Goal: Task Accomplishment & Management: Complete application form

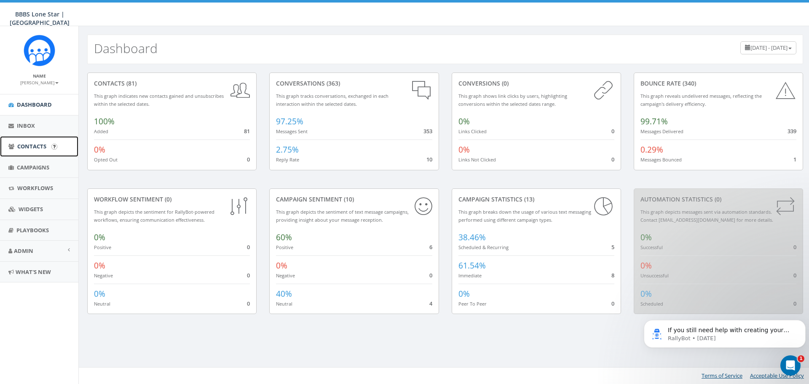
click at [35, 147] on span "Contacts" at bounding box center [31, 146] width 29 height 8
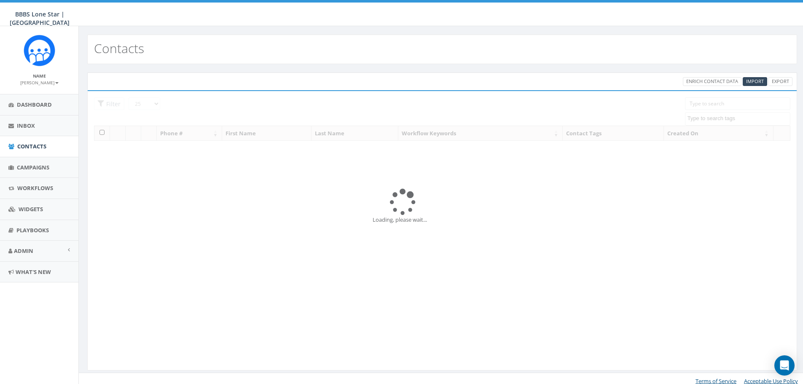
select select
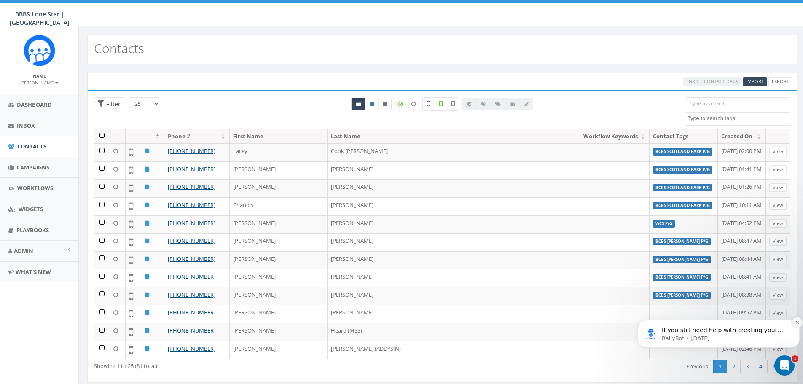
click at [797, 323] on icon "Dismiss notification" at bounding box center [797, 322] width 5 height 5
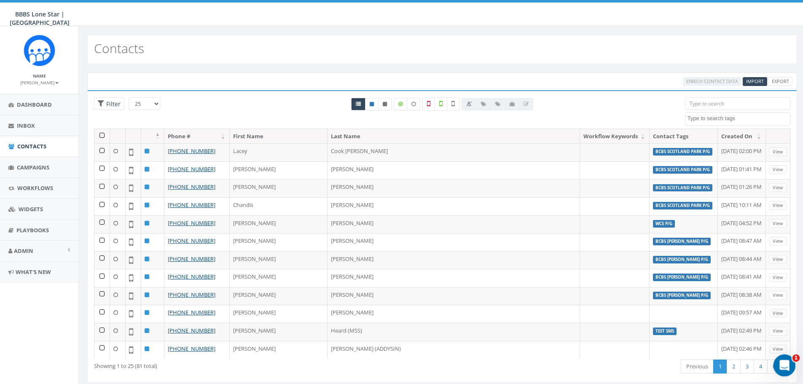
click at [787, 362] on icon "Open Intercom Messenger" at bounding box center [783, 364] width 14 height 14
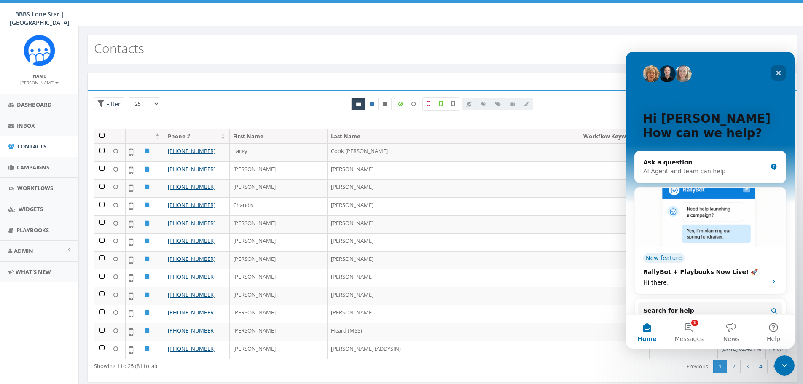
click at [778, 76] on icon "Close" at bounding box center [778, 73] width 7 height 7
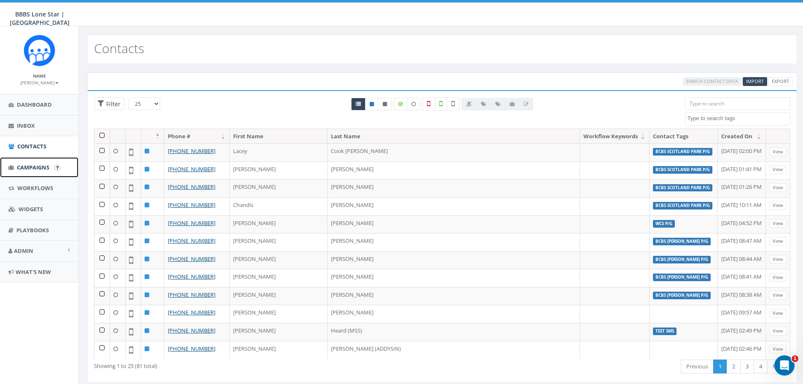
click at [27, 162] on link "Campaigns" at bounding box center [39, 167] width 78 height 21
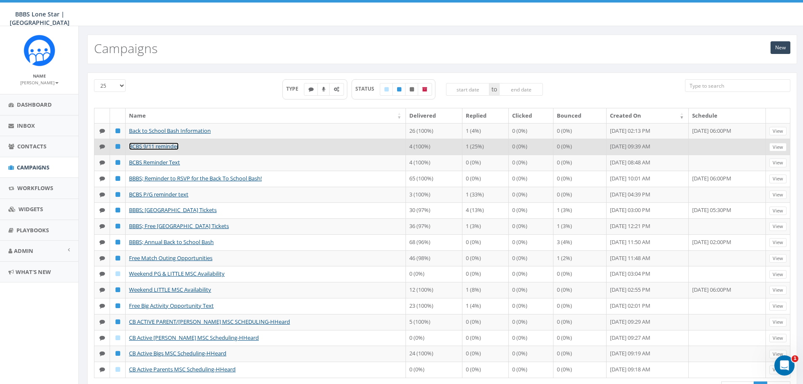
click at [148, 150] on link "BCBS 9/11 reminder" at bounding box center [154, 146] width 50 height 8
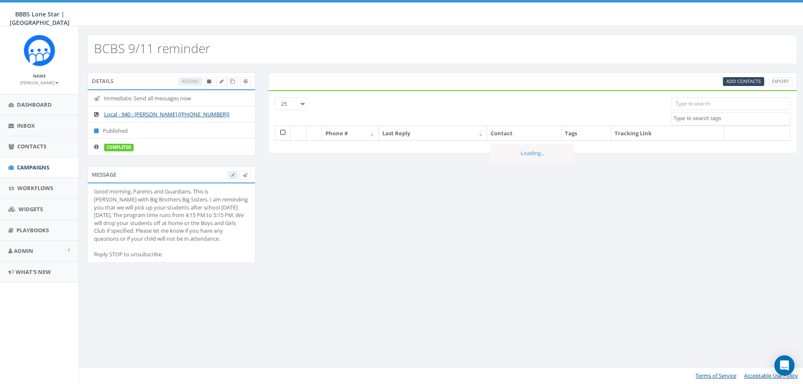
select select
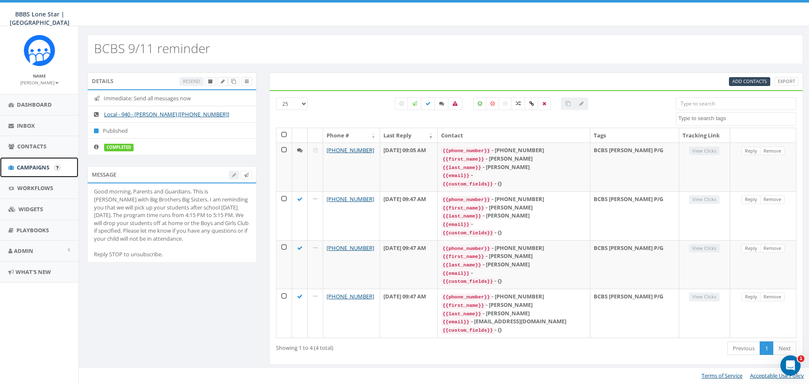
click at [45, 166] on span "Campaigns" at bounding box center [33, 168] width 32 height 8
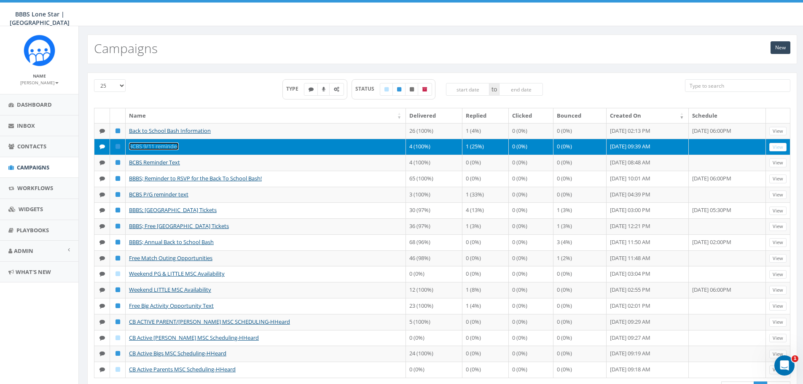
click at [150, 150] on link "BCBS 9/11 reminder" at bounding box center [154, 146] width 50 height 8
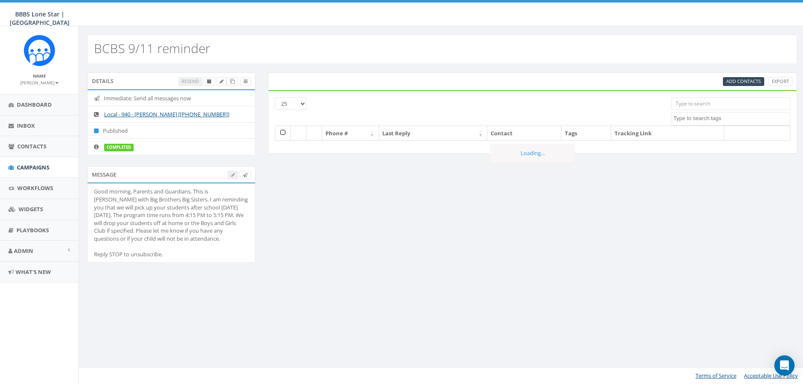
select select
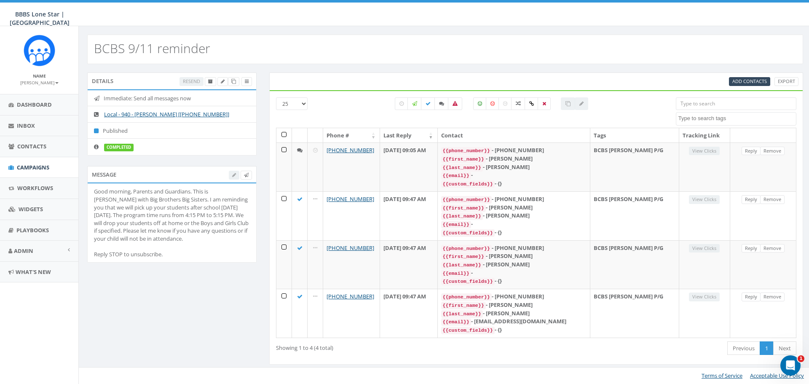
drag, startPoint x: 94, startPoint y: 191, endPoint x: 185, endPoint y: 252, distance: 109.9
click at [185, 252] on div "Good morning, Parents and Guardians. This is [PERSON_NAME] with Big Brothers Bi…" at bounding box center [172, 223] width 156 height 70
copy div "Good morning, Parents and Guardians. This is Alexis with Big Brothers Big Siste…"
click at [199, 247] on div "Good morning, Parents and Guardians. This is Alexis with Big Brothers Big Siste…" at bounding box center [172, 223] width 156 height 70
click at [34, 164] on span "Campaigns" at bounding box center [33, 168] width 32 height 8
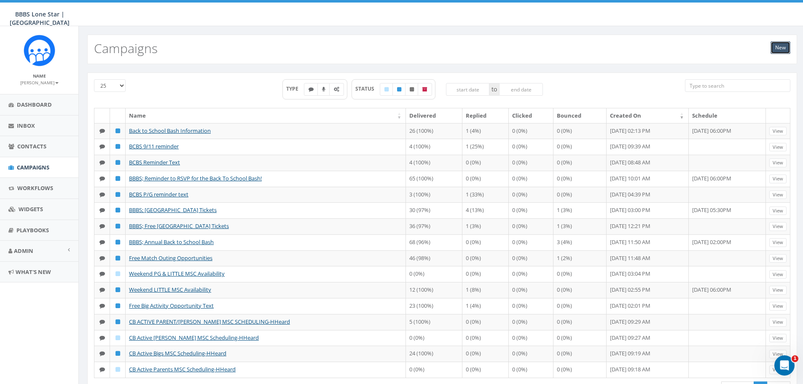
click at [782, 49] on link "New" at bounding box center [781, 47] width 20 height 13
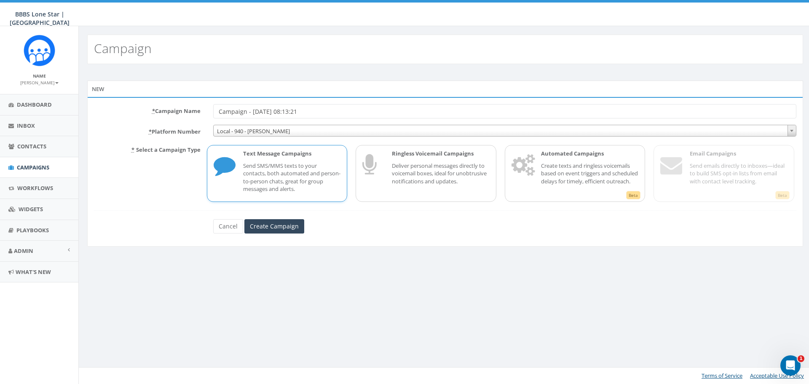
click at [283, 169] on p "Send SMS/MMS texts to your contacts, both automated and person-to-person chats,…" at bounding box center [292, 177] width 98 height 31
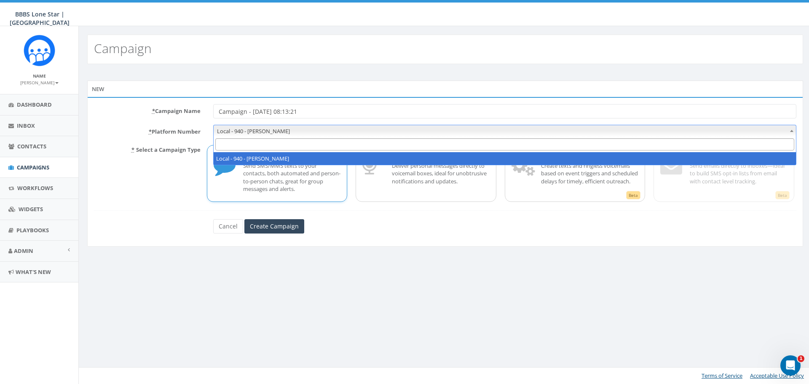
click at [271, 127] on span "Local - 940 - [PERSON_NAME]" at bounding box center [505, 131] width 583 height 12
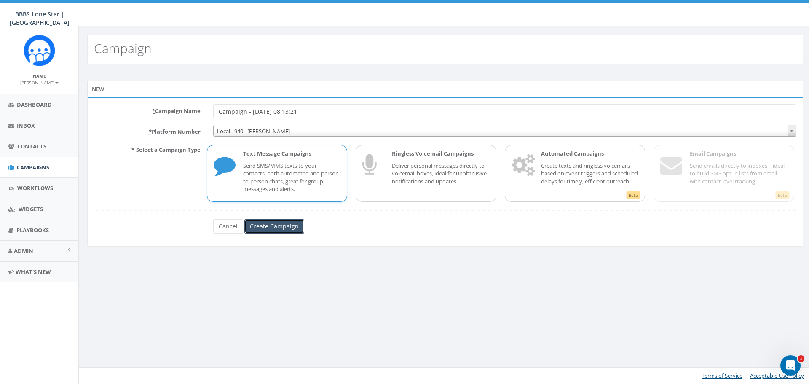
click at [285, 228] on input "Create Campaign" at bounding box center [274, 226] width 60 height 14
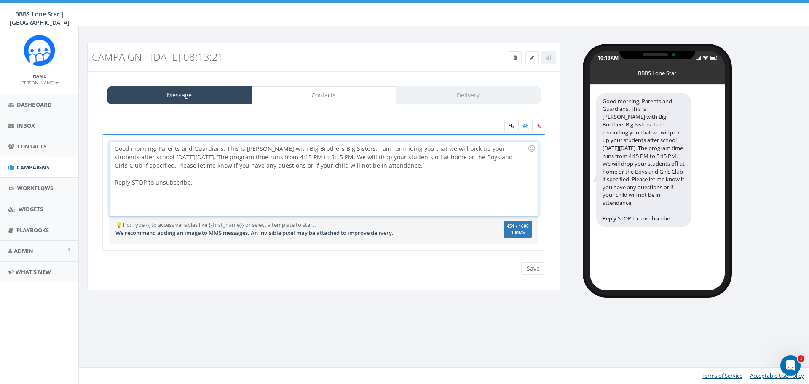
click at [250, 147] on div "Good morning, Parents and Guardians. This is Alexis with Big Brothers Big Siste…" at bounding box center [324, 179] width 428 height 74
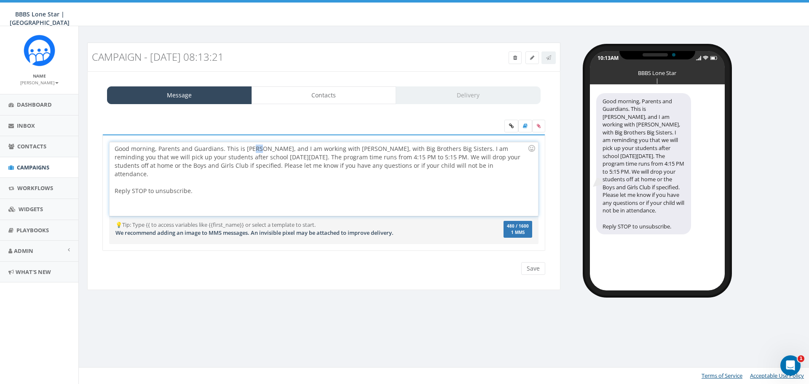
click at [255, 147] on div "Good morning, Parents and Guardians. This is Jodi, and I am working with Alexis…" at bounding box center [324, 179] width 428 height 74
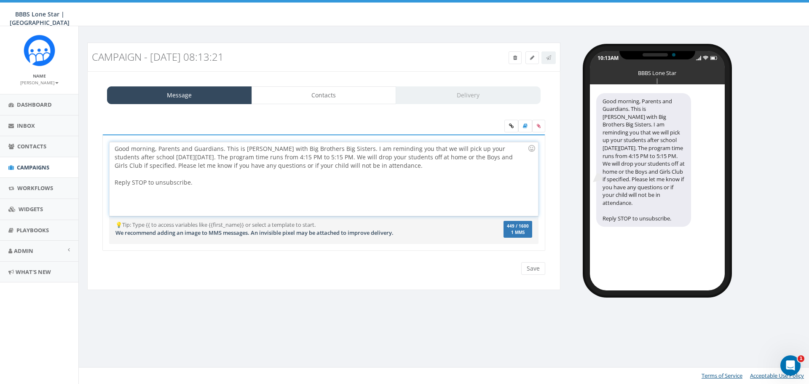
click at [333, 148] on div "Good morning, Parents and Guardians. This is Jodi with Big Brothers Big Sisters…" at bounding box center [324, 179] width 428 height 74
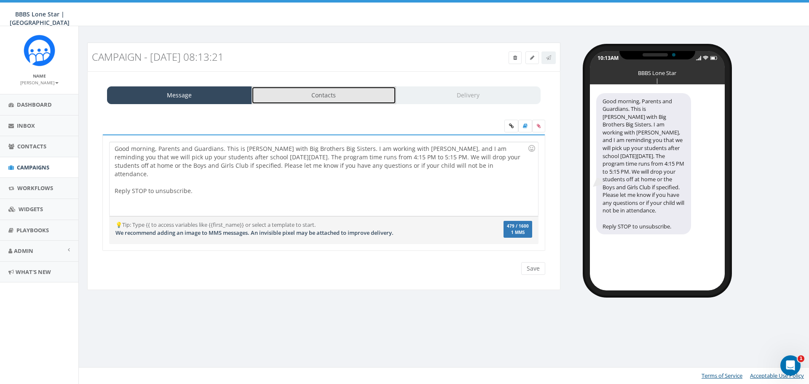
click at [323, 94] on link "Contacts" at bounding box center [324, 95] width 145 height 18
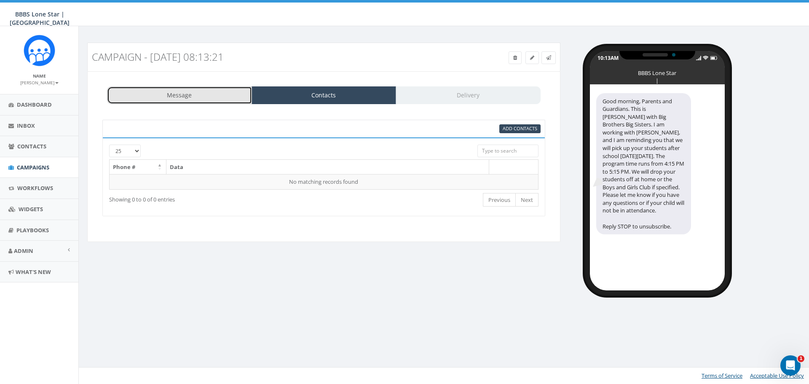
click at [212, 88] on link "Message" at bounding box center [179, 95] width 145 height 18
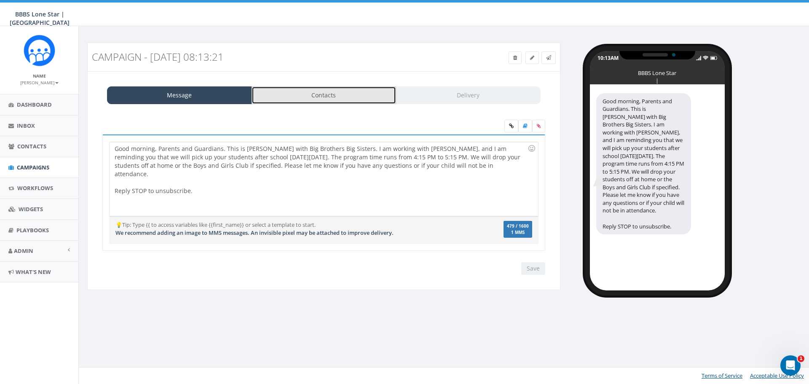
click at [321, 93] on link "Contacts" at bounding box center [324, 95] width 145 height 18
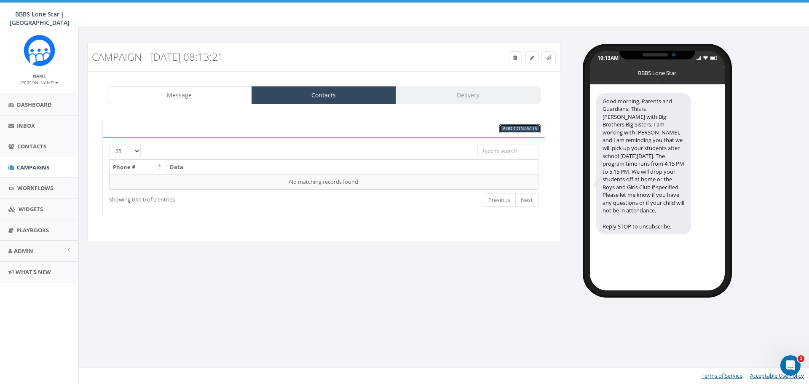
click at [534, 129] on span "Add Contacts" at bounding box center [520, 128] width 35 height 6
select select
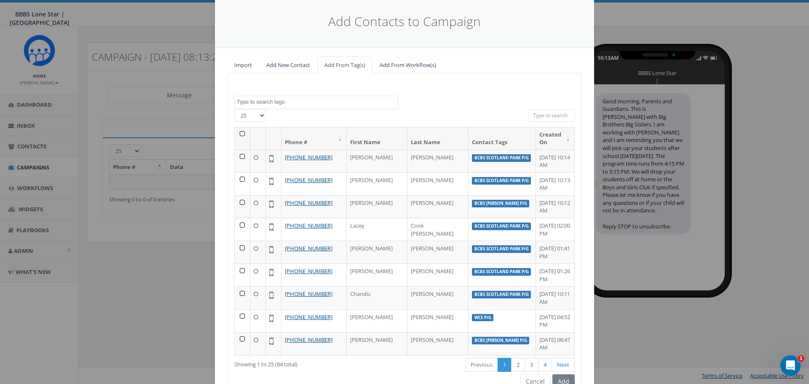
scroll to position [42, 0]
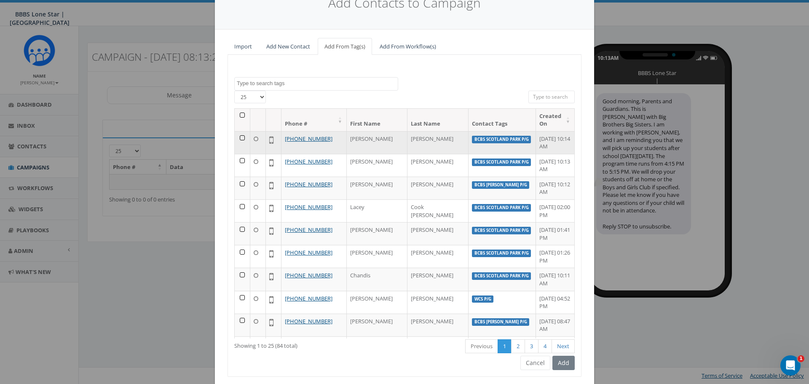
click at [240, 131] on td at bounding box center [243, 142] width 16 height 23
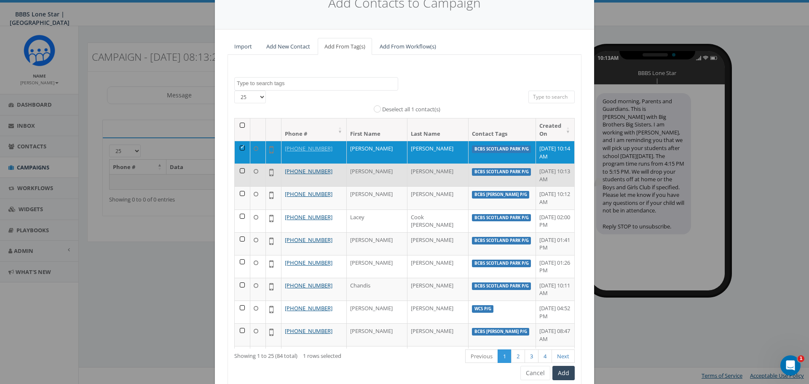
click at [239, 164] on td at bounding box center [243, 175] width 16 height 23
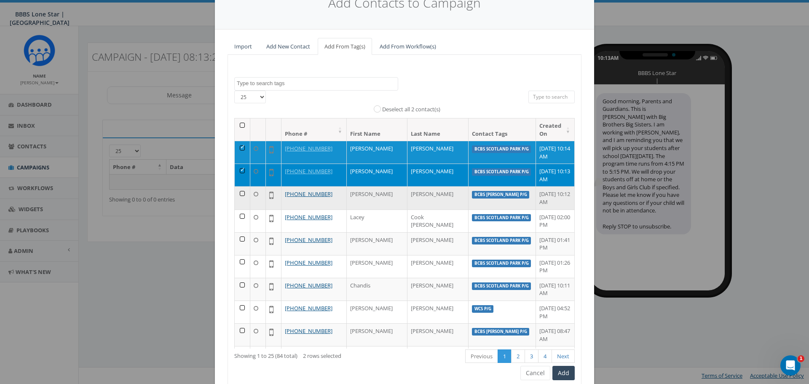
click at [240, 188] on td at bounding box center [243, 197] width 16 height 23
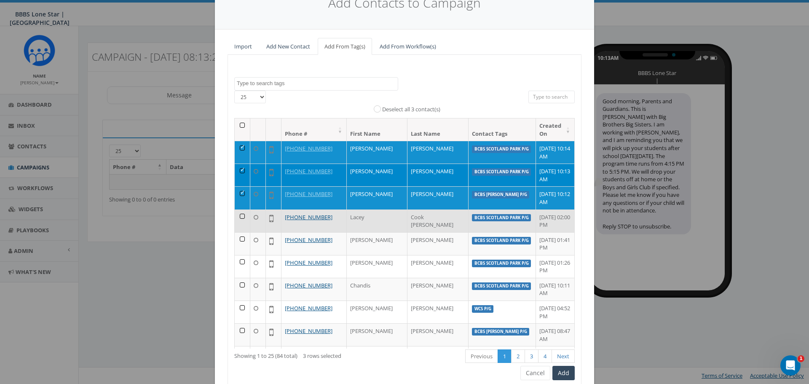
click at [243, 210] on td at bounding box center [243, 220] width 16 height 23
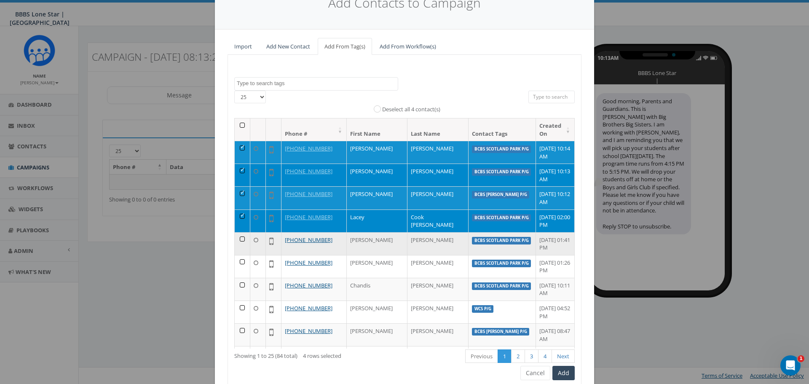
click at [242, 232] on td at bounding box center [243, 243] width 16 height 23
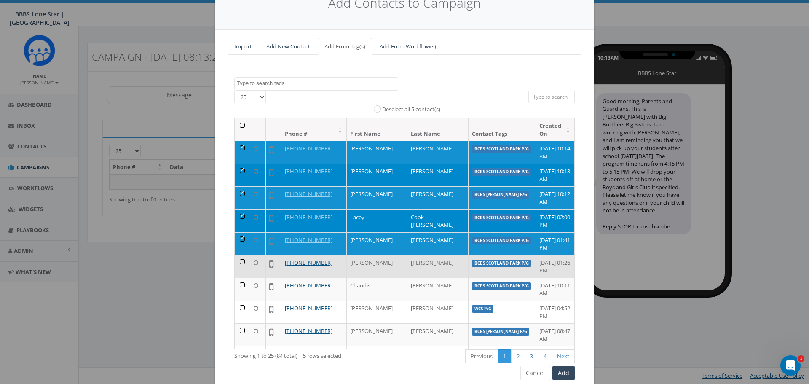
click at [240, 255] on td at bounding box center [243, 266] width 16 height 23
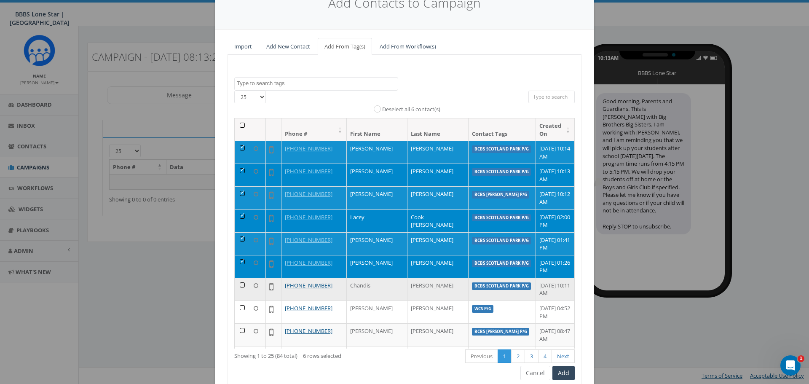
click at [239, 278] on td at bounding box center [243, 289] width 16 height 23
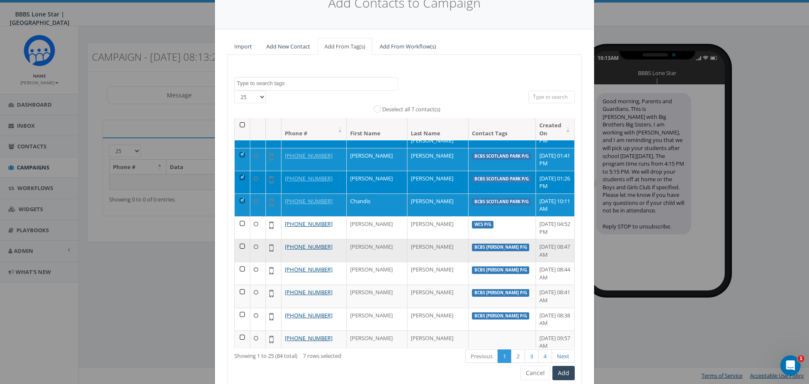
scroll to position [126, 0]
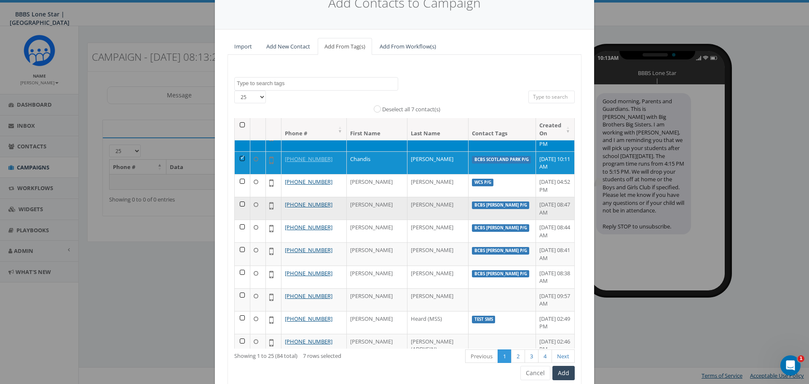
click at [241, 197] on td at bounding box center [243, 208] width 16 height 23
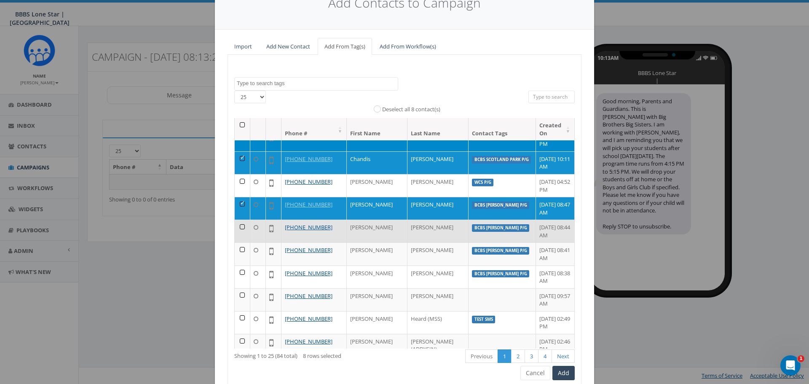
click at [242, 220] on td at bounding box center [243, 231] width 16 height 23
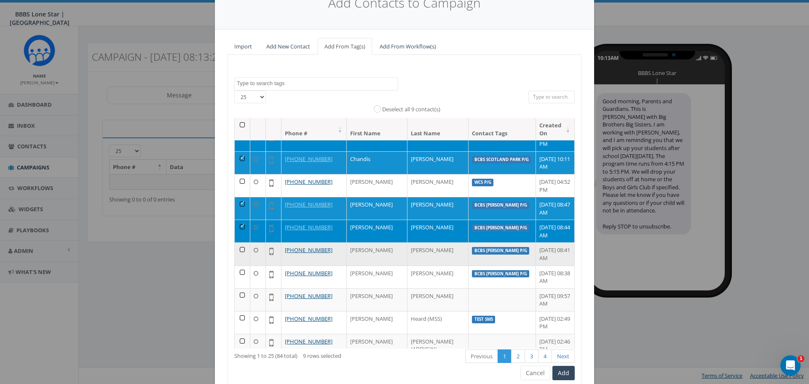
click at [237, 242] on td at bounding box center [243, 253] width 16 height 23
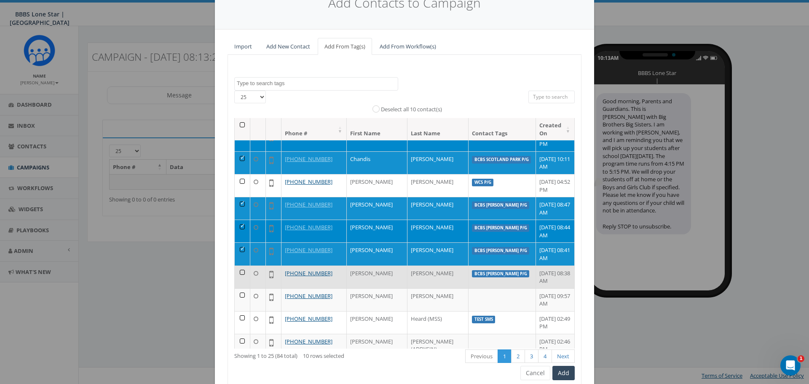
click at [239, 266] on td at bounding box center [243, 277] width 16 height 23
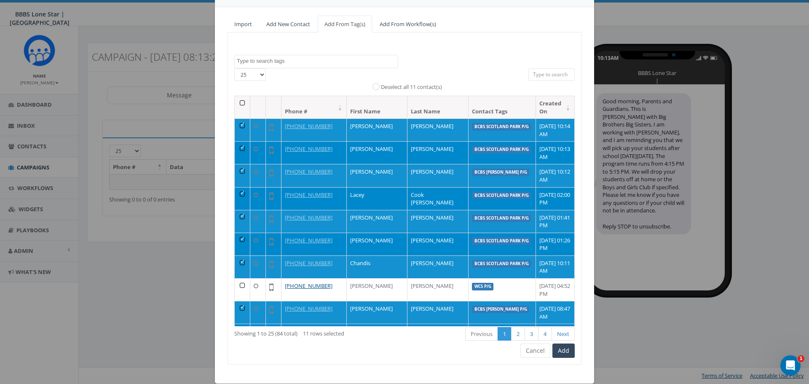
scroll to position [77, 0]
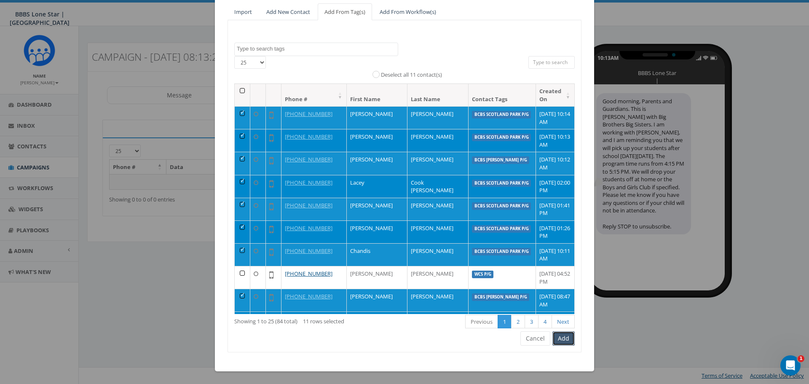
click at [559, 338] on button "Add" at bounding box center [564, 338] width 22 height 14
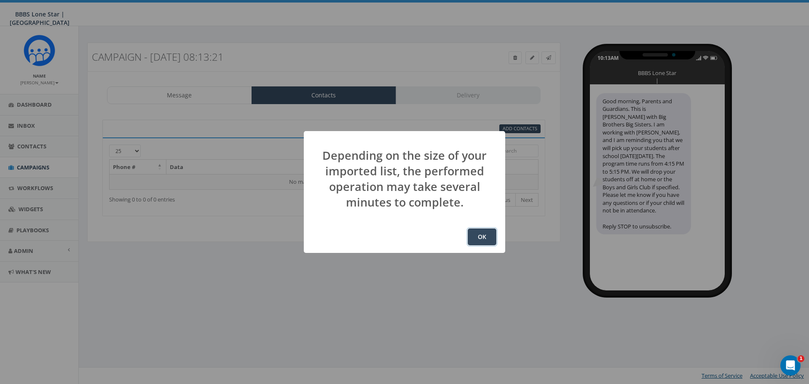
click at [475, 238] on button "OK" at bounding box center [482, 236] width 29 height 17
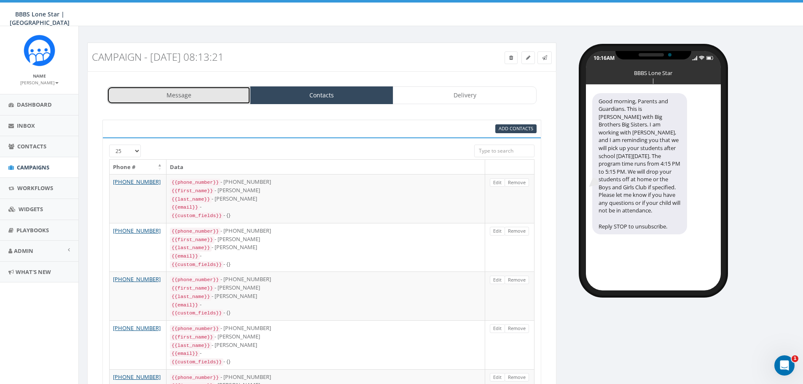
click at [192, 90] on link "Message" at bounding box center [178, 95] width 143 height 18
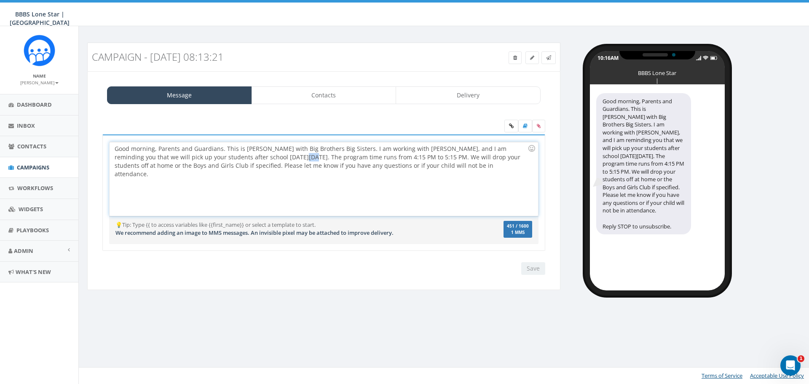
drag, startPoint x: 256, startPoint y: 156, endPoint x: 263, endPoint y: 156, distance: 6.7
click at [263, 156] on div "Good morning, Parents and Guardians. This is Jodi with Big Brothers Big Sisters…" at bounding box center [324, 179] width 428 height 74
click at [326, 90] on link "Contacts" at bounding box center [324, 95] width 145 height 18
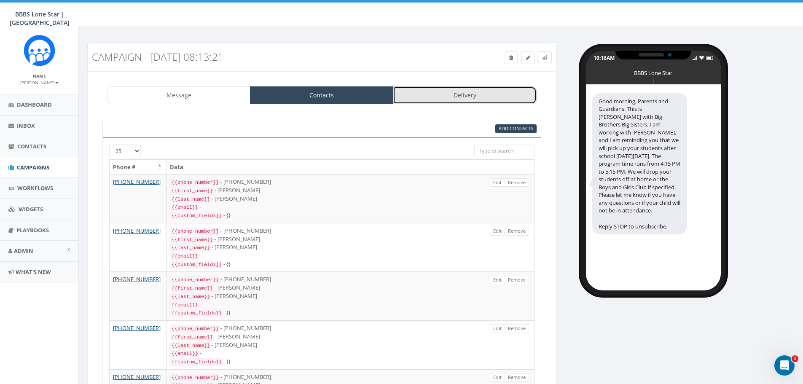
click at [446, 93] on link "Delivery" at bounding box center [464, 95] width 143 height 18
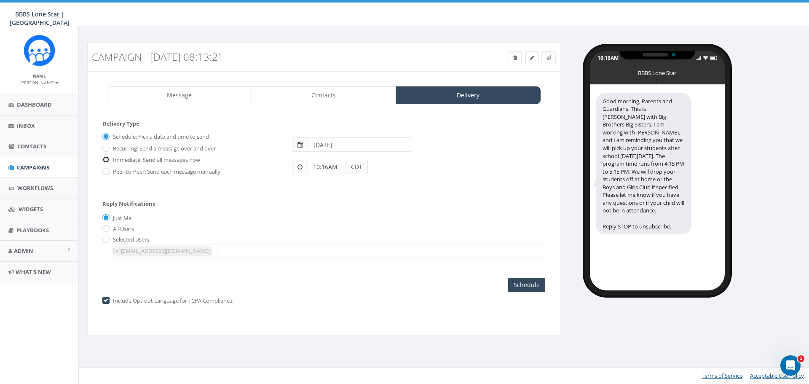
click at [105, 158] on input "Immediate: Send all messages now" at bounding box center [104, 160] width 5 height 5
radio input "true"
click at [521, 283] on input "Send Now" at bounding box center [526, 285] width 40 height 14
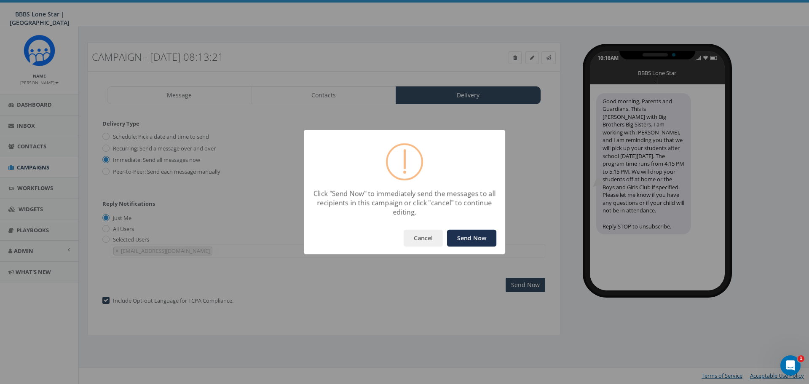
click at [468, 236] on button "Send Now" at bounding box center [471, 238] width 49 height 17
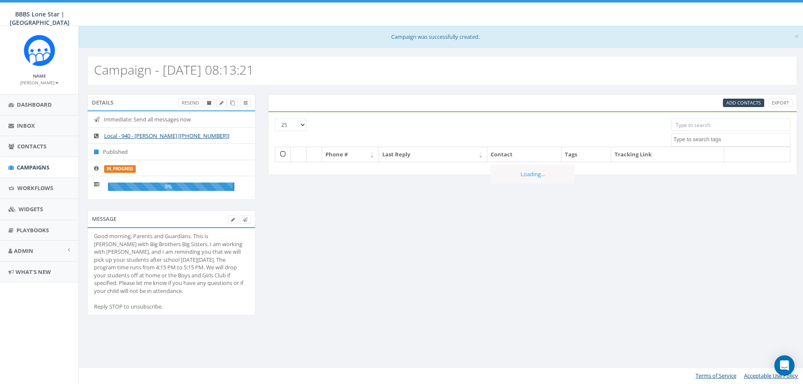
select select
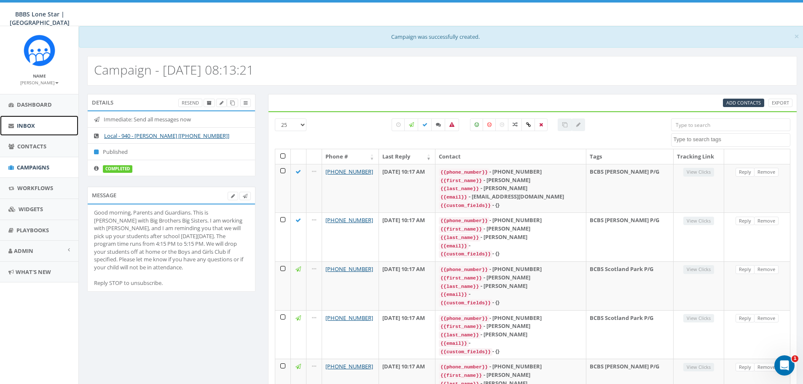
click at [29, 115] on link "Inbox" at bounding box center [39, 125] width 78 height 21
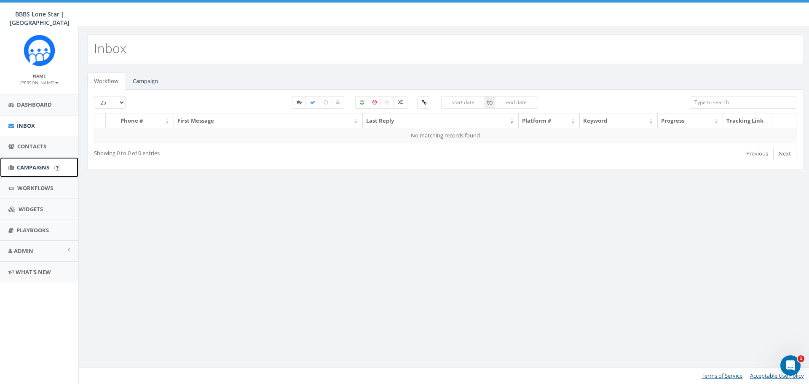
click at [36, 166] on span "Campaigns" at bounding box center [33, 168] width 32 height 8
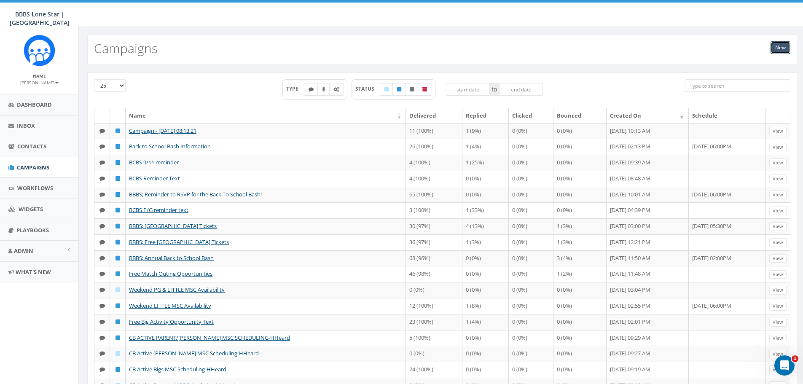
click at [777, 47] on link "New" at bounding box center [781, 47] width 20 height 13
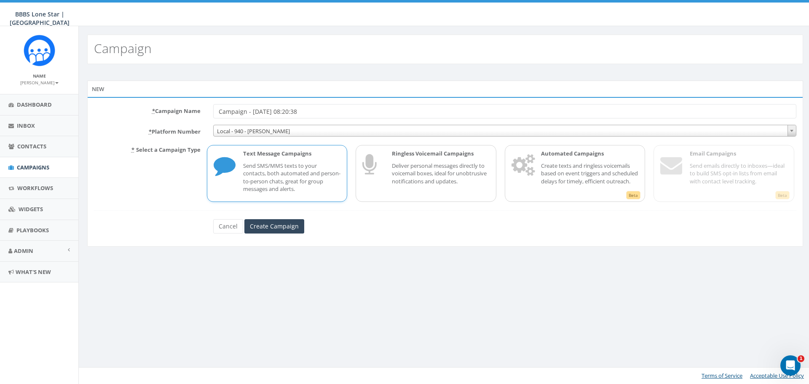
click at [217, 113] on input "Campaign - 09/24/2025, 08:20:38" at bounding box center [504, 111] width 583 height 14
click at [31, 163] on link "Campaigns" at bounding box center [39, 167] width 78 height 21
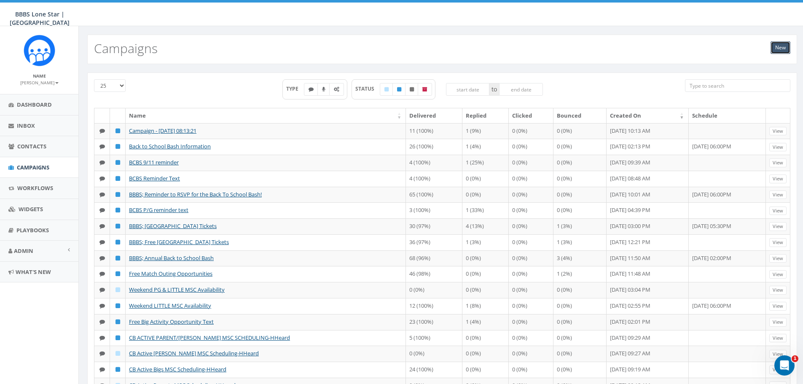
click at [780, 48] on link "New" at bounding box center [781, 47] width 20 height 13
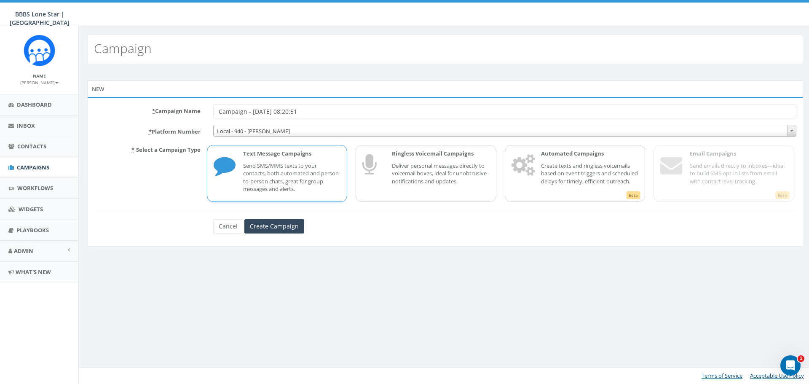
drag, startPoint x: 216, startPoint y: 113, endPoint x: 246, endPoint y: 114, distance: 29.5
click at [246, 114] on input "Campaign - [DATE] 08:20:51" at bounding box center [504, 111] width 583 height 14
type input "BCBS - [DATE] 08:20:51"
click at [287, 167] on p "Send SMS/MMS texts to your contacts, both automated and person-to-person chats,…" at bounding box center [292, 177] width 98 height 31
click at [277, 223] on input "Create Campaign" at bounding box center [274, 226] width 60 height 14
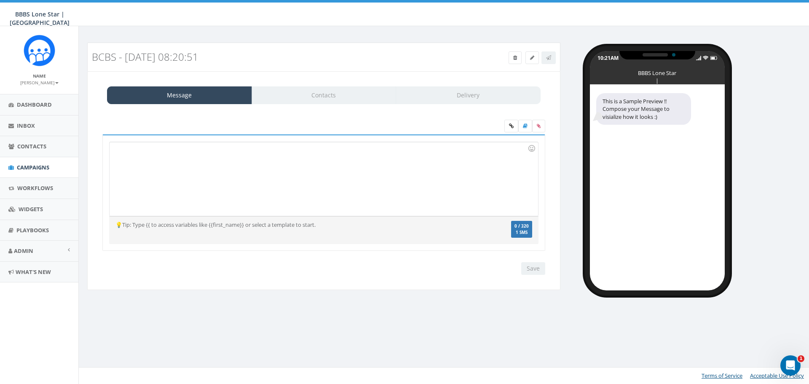
click at [184, 175] on div at bounding box center [324, 179] width 428 height 74
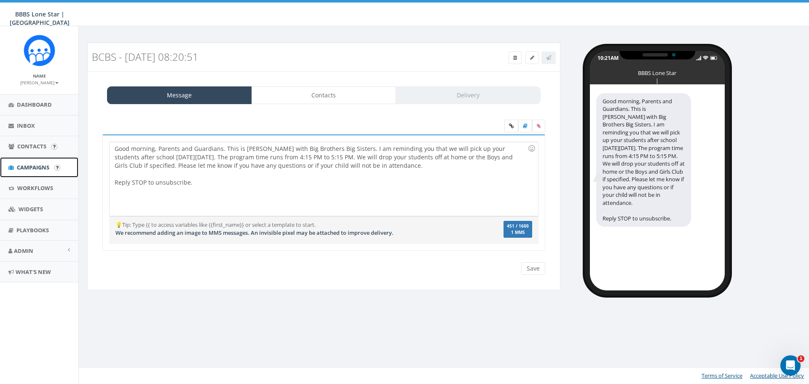
click at [25, 162] on link "Campaigns" at bounding box center [39, 167] width 78 height 21
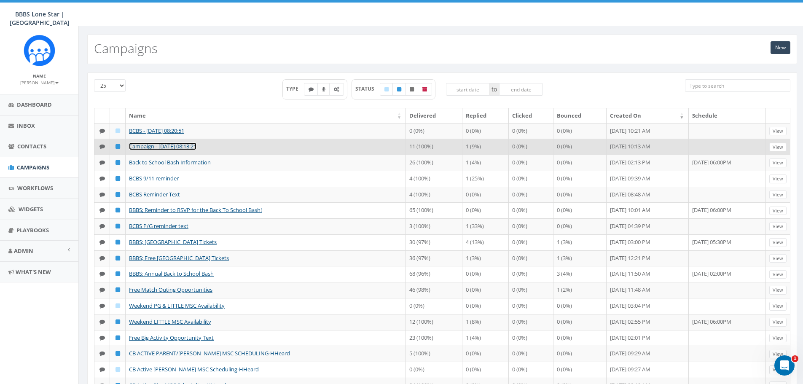
click at [177, 150] on link "Campaign - 09/24/2025, 08:13:21" at bounding box center [162, 146] width 67 height 8
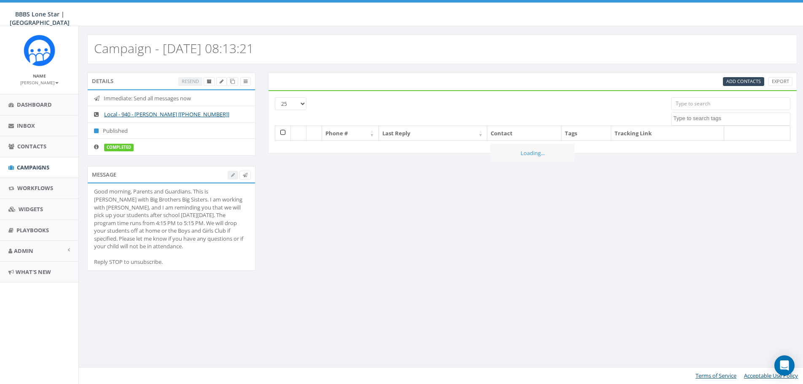
select select
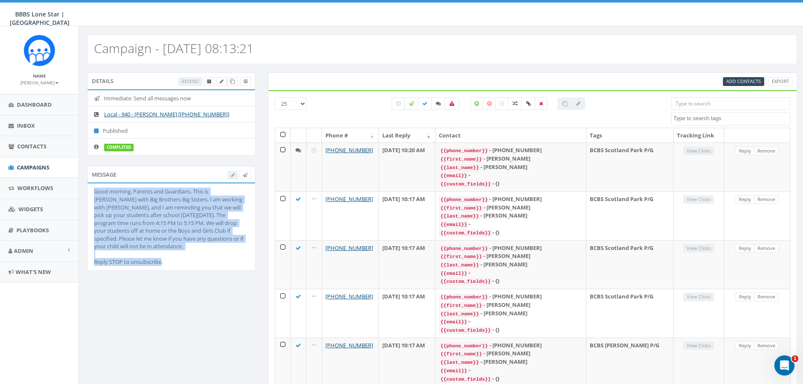
drag, startPoint x: 94, startPoint y: 191, endPoint x: 172, endPoint y: 266, distance: 108.5
click at [172, 266] on li "Good morning, Parents and Guardians. This is Jodi with Big Brothers Big Sisters…" at bounding box center [171, 226] width 167 height 87
copy div "Good morning, Parents and Guardians. This is Jodi with Big Brothers Big Sisters…"
click at [35, 163] on link "Campaigns" at bounding box center [39, 167] width 78 height 21
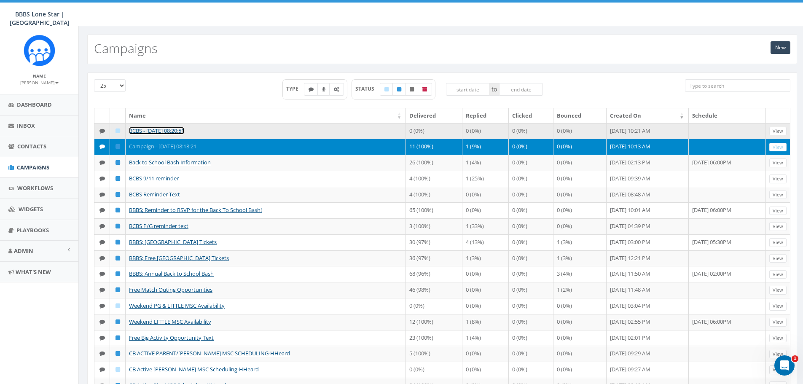
click at [168, 127] on link "BCBS - [DATE] 08:20:51" at bounding box center [156, 131] width 55 height 8
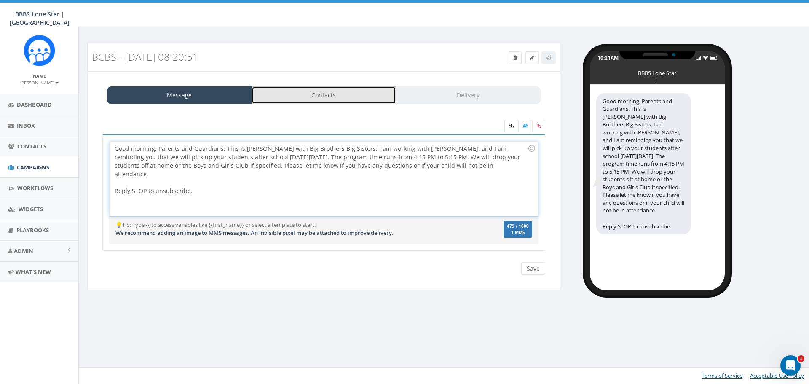
click at [319, 91] on link "Contacts" at bounding box center [324, 95] width 145 height 18
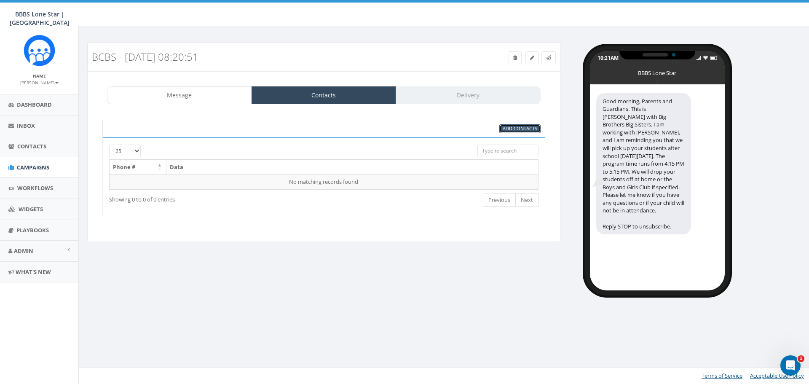
click at [509, 126] on span "Add Contacts" at bounding box center [520, 128] width 35 height 6
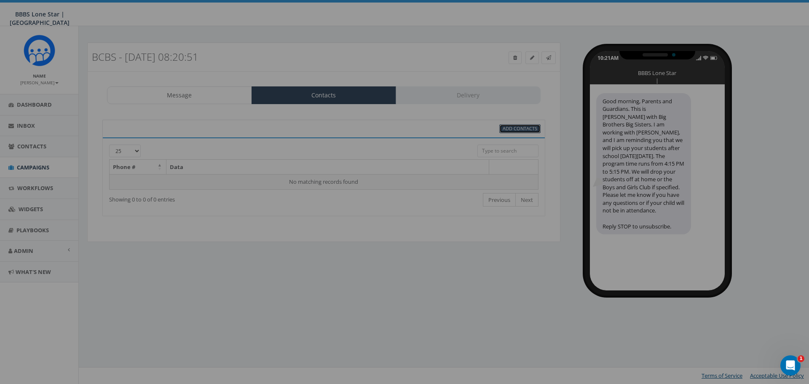
select select
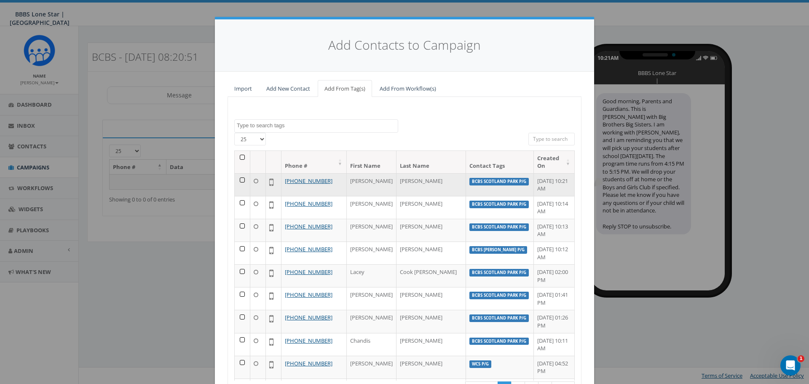
click at [238, 173] on td at bounding box center [243, 184] width 16 height 23
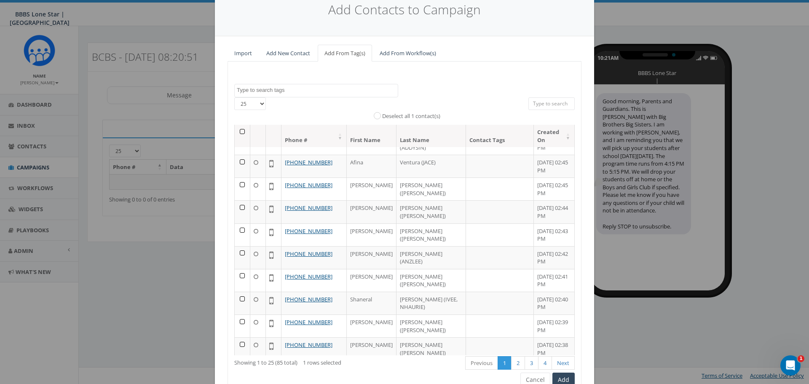
scroll to position [77, 0]
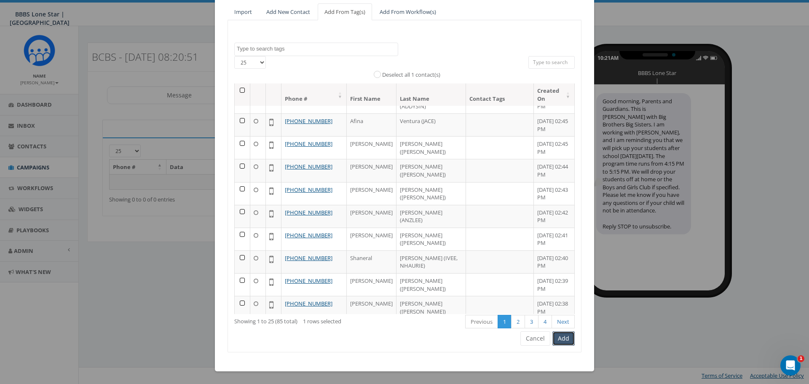
click at [564, 338] on button "Add" at bounding box center [564, 338] width 22 height 14
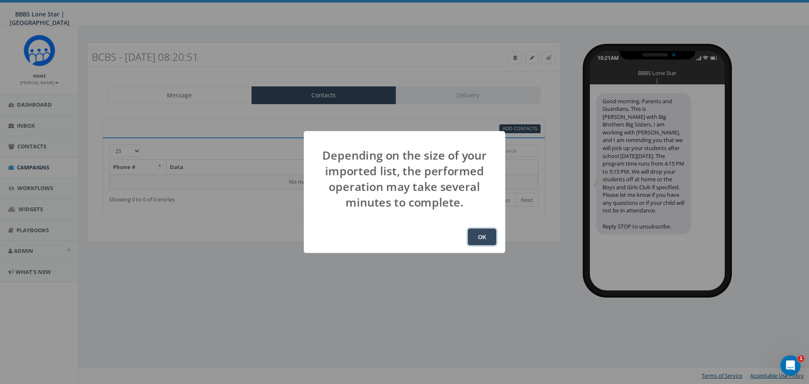
click at [489, 241] on button "OK" at bounding box center [482, 236] width 29 height 17
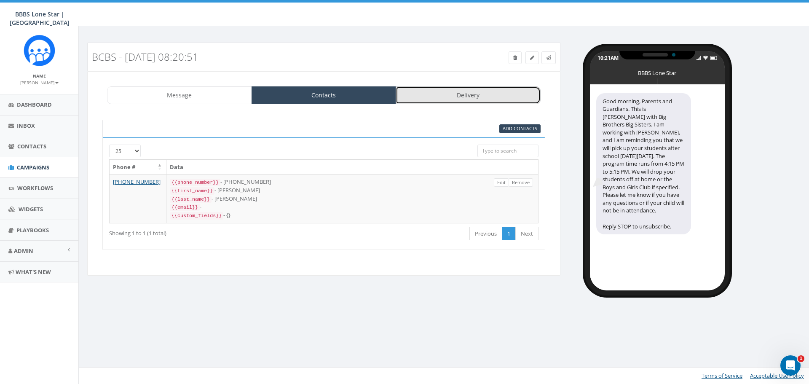
click at [448, 96] on link "Delivery" at bounding box center [468, 95] width 145 height 18
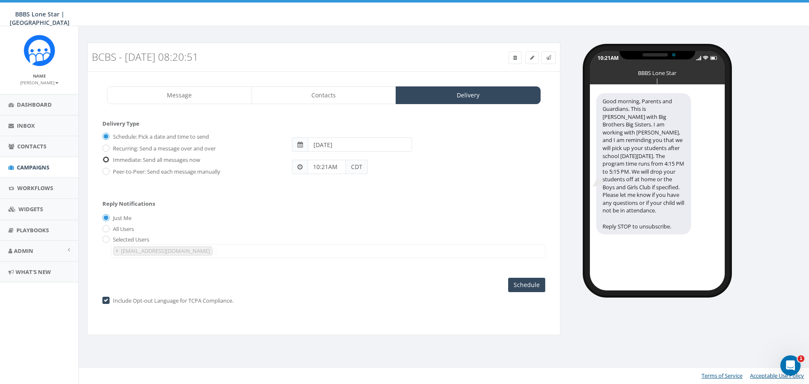
click at [104, 158] on input "Immediate: Send all messages now" at bounding box center [104, 160] width 5 height 5
radio input "true"
click at [526, 285] on input "Send Now" at bounding box center [526, 285] width 40 height 14
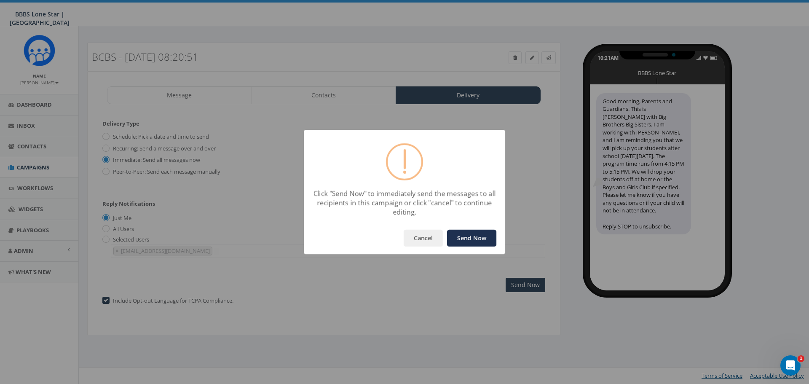
click at [471, 237] on button "Send Now" at bounding box center [471, 238] width 49 height 17
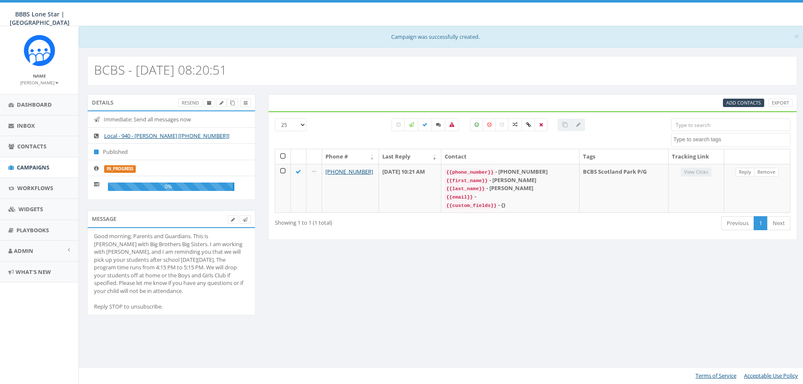
select select
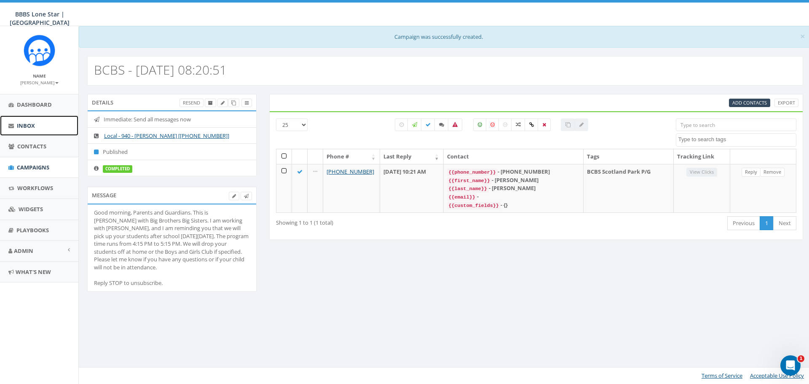
click at [22, 123] on span "Inbox" at bounding box center [26, 126] width 18 height 8
